Goal: Task Accomplishment & Management: Use online tool/utility

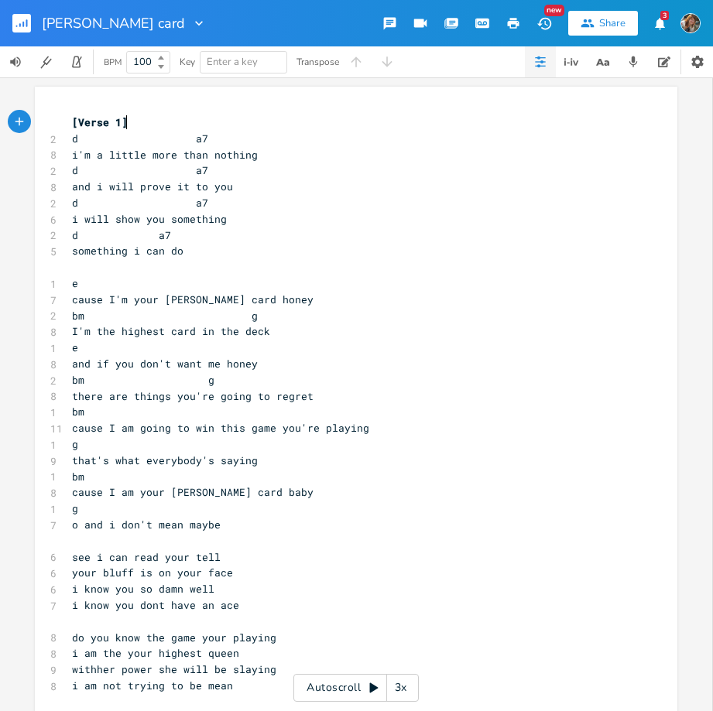
click at [501, 19] on button "button" at bounding box center [513, 23] width 31 height 28
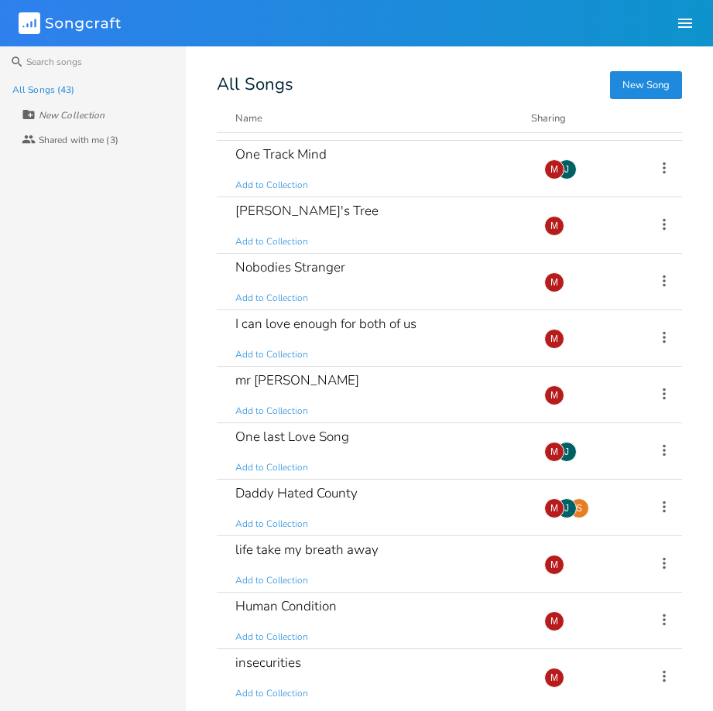
scroll to position [161, 0]
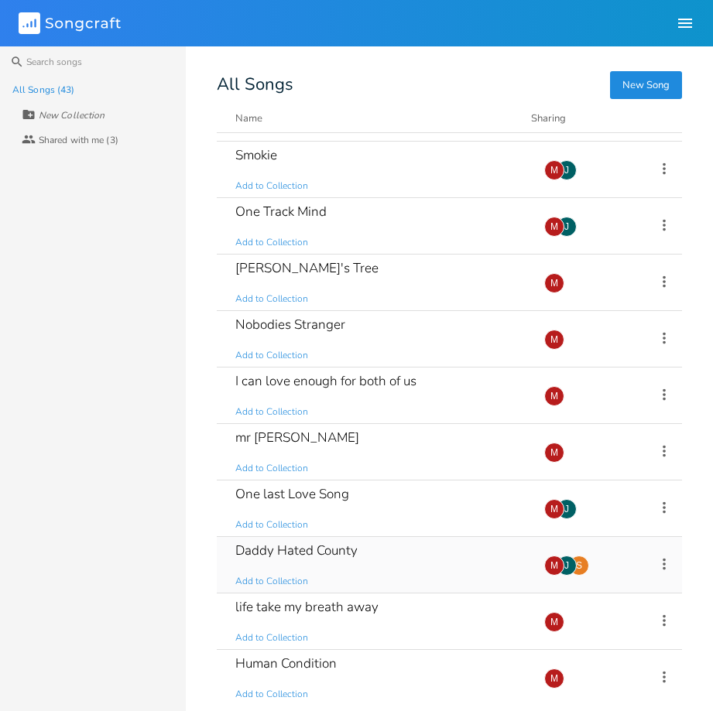
click at [416, 551] on div "Daddy Hated County Add to Collection" at bounding box center [380, 565] width 290 height 56
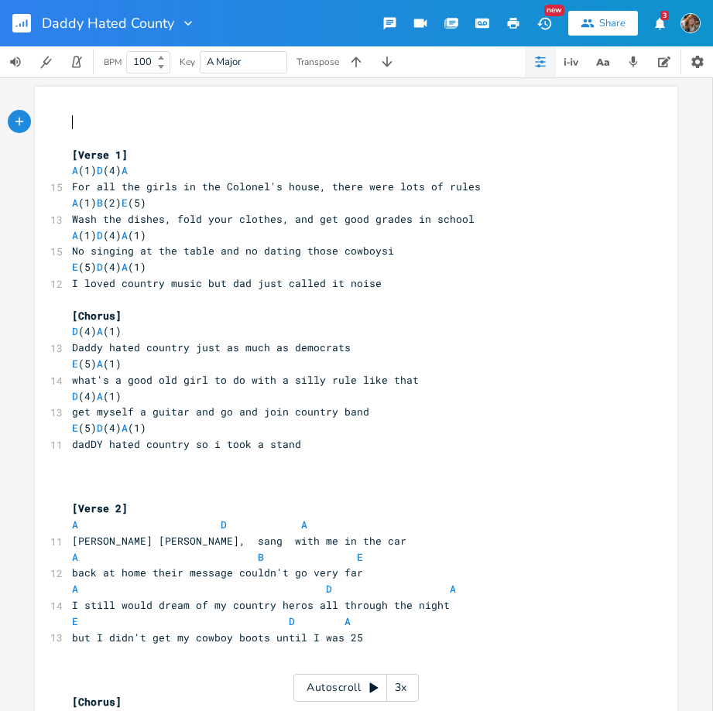
click at [508, 22] on icon "button" at bounding box center [514, 23] width 12 height 11
drag, startPoint x: 509, startPoint y: 22, endPoint x: 498, endPoint y: 22, distance: 10.8
click at [508, 22] on icon "button" at bounding box center [513, 23] width 14 height 14
click at [511, 23] on icon "button" at bounding box center [514, 23] width 12 height 11
